Goal: Transaction & Acquisition: Purchase product/service

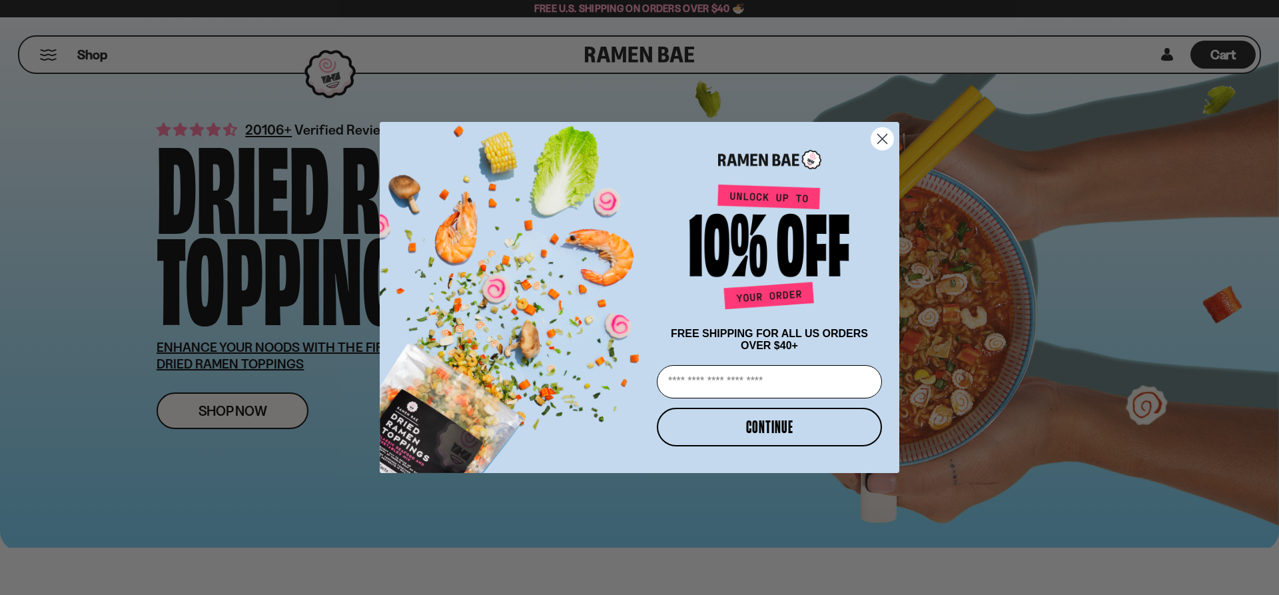
click at [884, 137] on icon "Close dialog" at bounding box center [882, 139] width 9 height 9
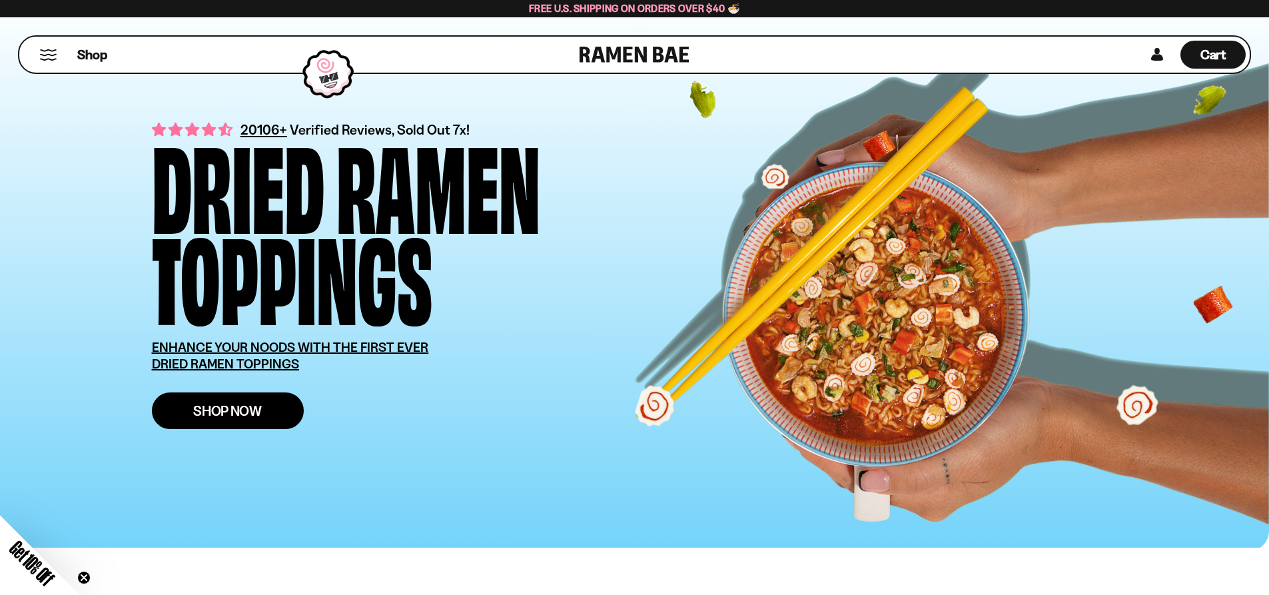
click at [235, 402] on link "Shop Now" at bounding box center [228, 410] width 152 height 37
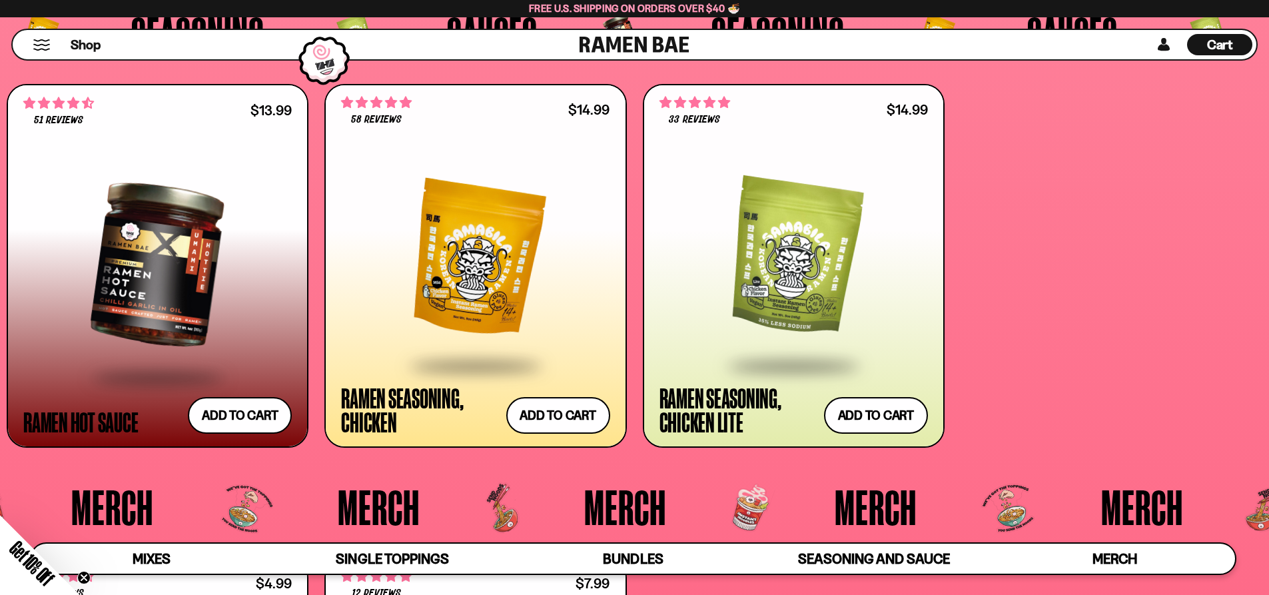
scroll to position [3796, 0]
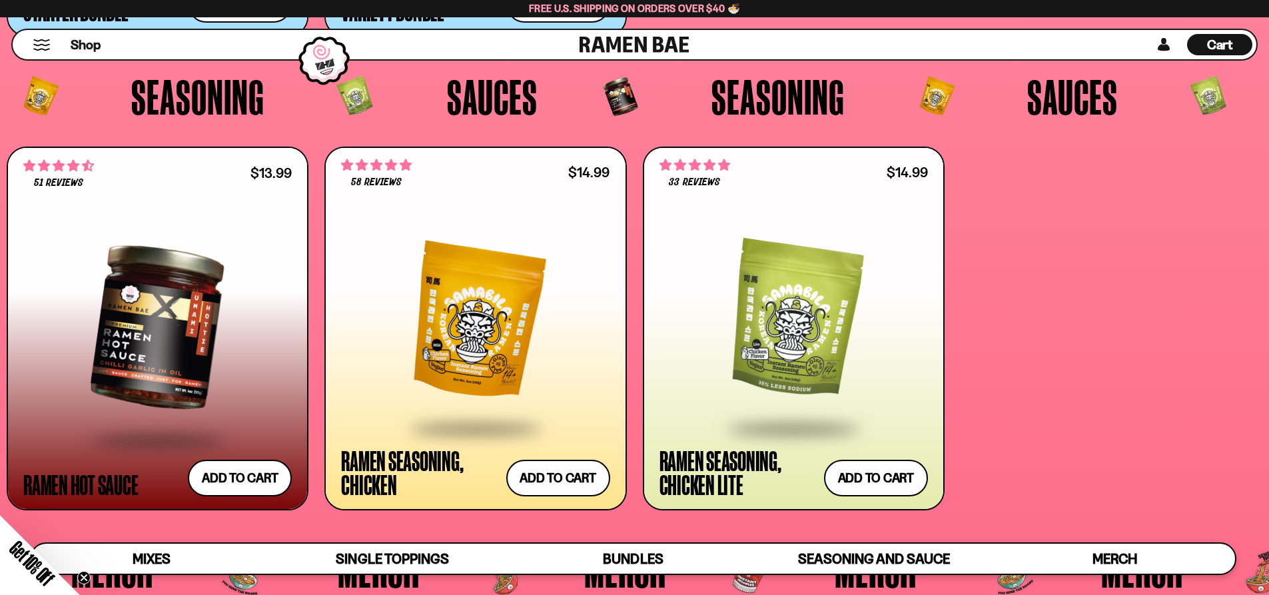
click at [486, 328] on div at bounding box center [475, 320] width 268 height 212
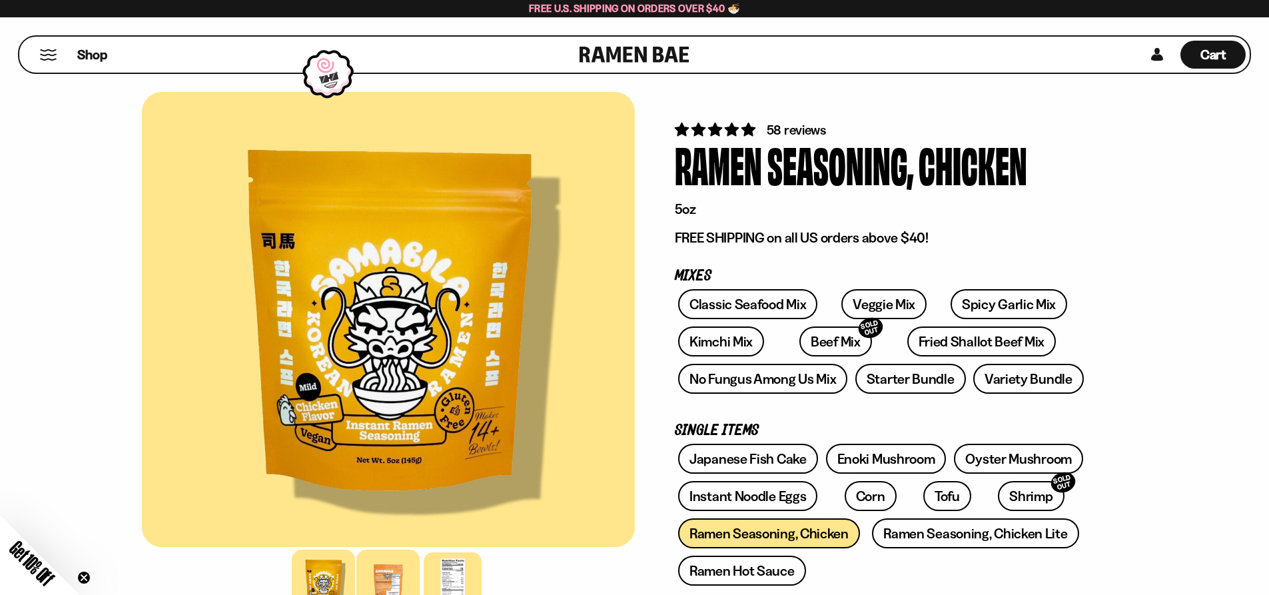
click at [396, 573] on div at bounding box center [387, 580] width 63 height 63
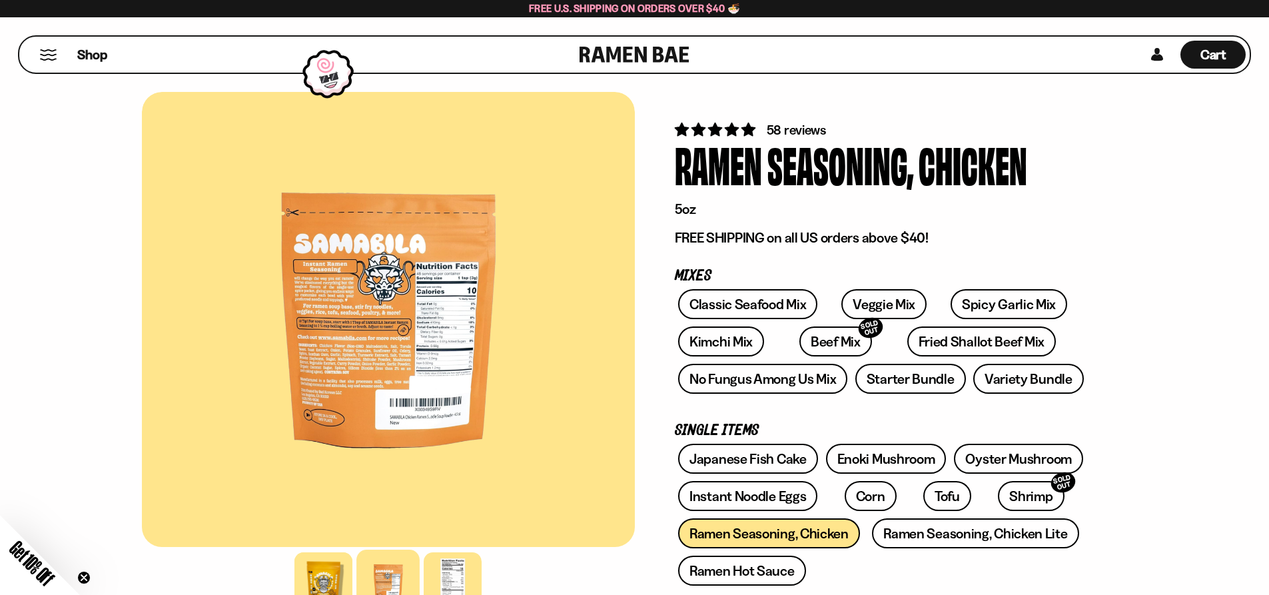
click at [53, 55] on button "Mobile Menu Trigger" at bounding box center [48, 54] width 18 height 11
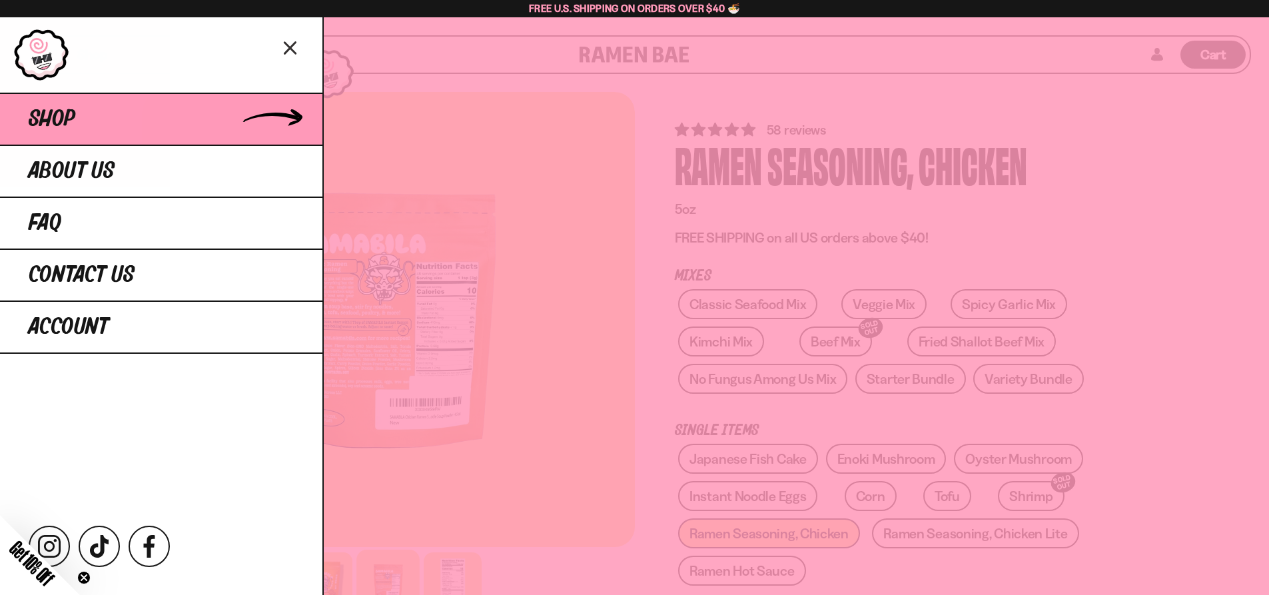
click at [79, 109] on link "Shop" at bounding box center [161, 119] width 322 height 52
